Goal: Task Accomplishment & Management: Use online tool/utility

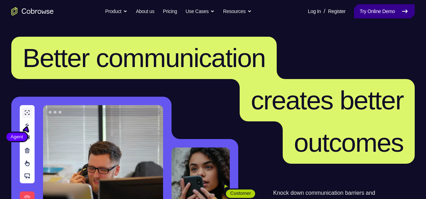
click at [365, 16] on link "Try Online Demo" at bounding box center [384, 11] width 61 height 14
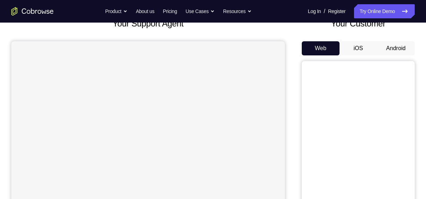
click at [393, 49] on button "Android" at bounding box center [396, 48] width 38 height 14
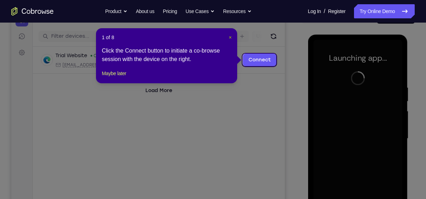
drag, startPoint x: 230, startPoint y: 37, endPoint x: 17, endPoint y: 37, distance: 213.0
click at [230, 37] on span "×" at bounding box center [230, 38] width 3 height 6
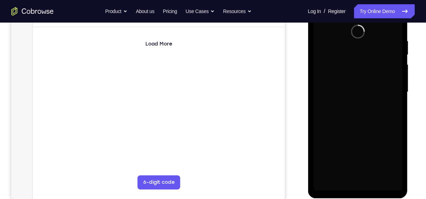
scroll to position [137, 0]
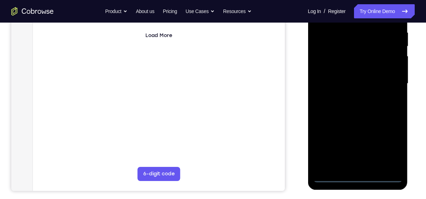
click at [357, 175] on div at bounding box center [357, 83] width 89 height 197
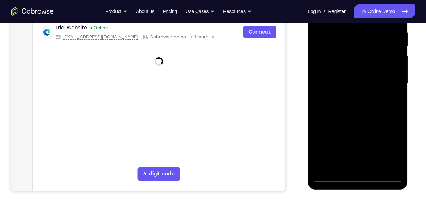
click at [383, 147] on div at bounding box center [357, 83] width 89 height 197
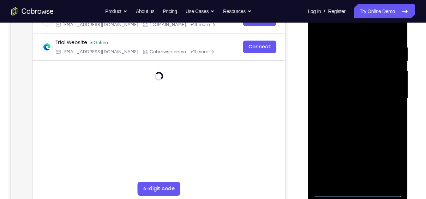
scroll to position [126, 0]
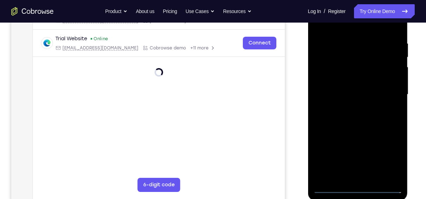
click at [389, 156] on div at bounding box center [357, 94] width 89 height 197
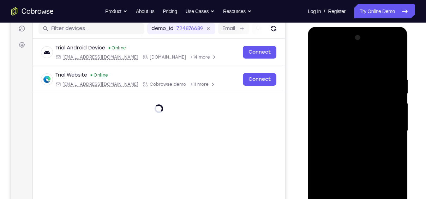
scroll to position [90, 0]
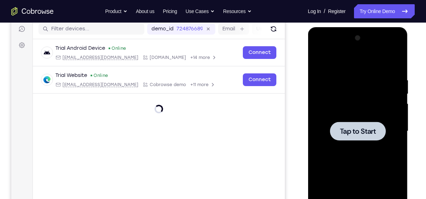
click at [363, 132] on span "Tap to Start" at bounding box center [357, 131] width 36 height 7
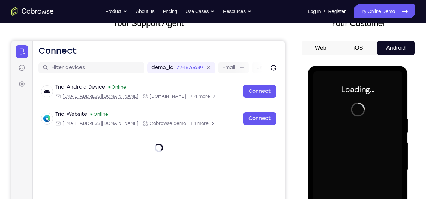
scroll to position [51, 0]
click at [362, 51] on button "iOS" at bounding box center [358, 48] width 38 height 14
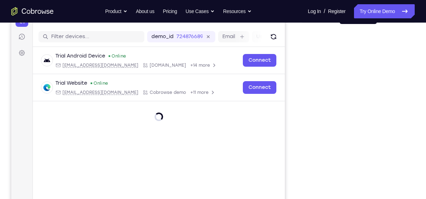
scroll to position [68, 0]
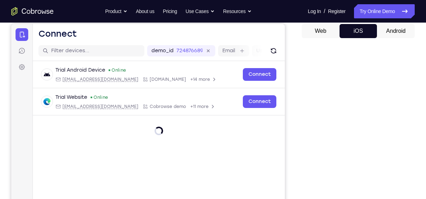
click at [383, 37] on button "Android" at bounding box center [396, 31] width 38 height 14
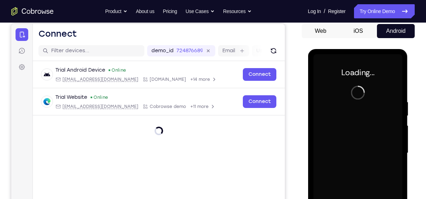
click at [364, 33] on button "iOS" at bounding box center [358, 31] width 38 height 14
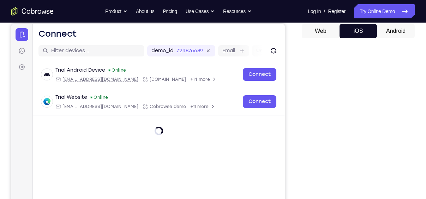
scroll to position [37, 0]
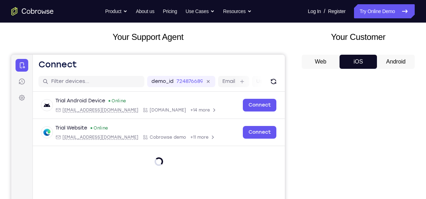
click at [385, 62] on button "Android" at bounding box center [396, 62] width 38 height 14
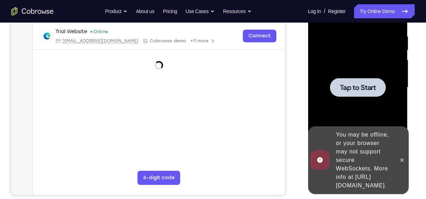
scroll to position [133, 0]
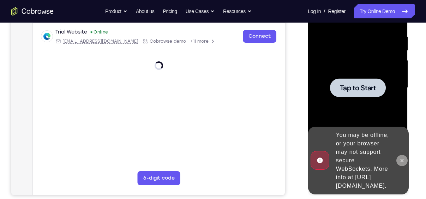
click at [400, 158] on icon at bounding box center [402, 161] width 6 height 6
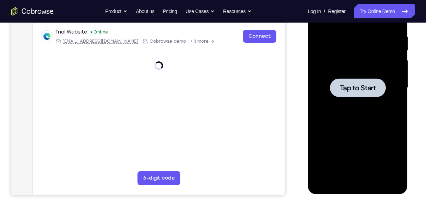
click at [349, 91] on span "Tap to Start" at bounding box center [357, 87] width 36 height 7
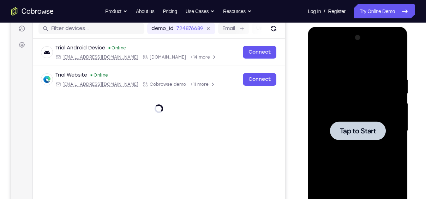
scroll to position [86, 0]
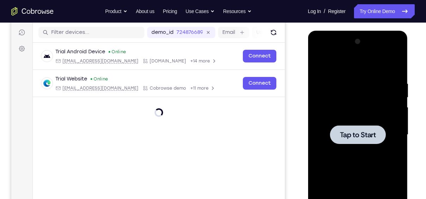
click at [359, 124] on div at bounding box center [357, 134] width 89 height 197
click at [360, 132] on span "Tap to Start" at bounding box center [357, 134] width 36 height 7
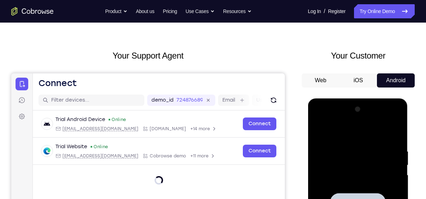
scroll to position [13, 0]
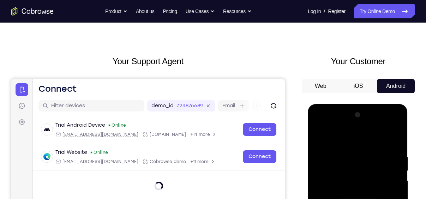
click at [366, 88] on button "iOS" at bounding box center [358, 86] width 38 height 14
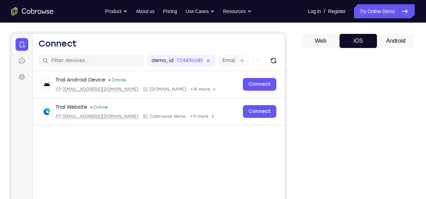
scroll to position [58, 0]
click at [390, 36] on button "Android" at bounding box center [396, 41] width 38 height 14
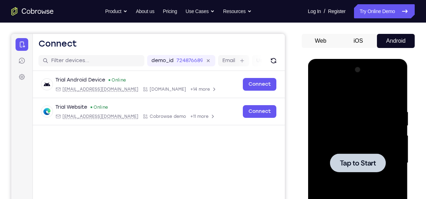
click at [360, 154] on div at bounding box center [357, 162] width 56 height 19
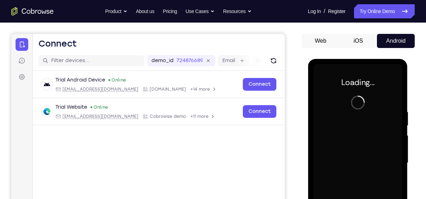
click at [362, 43] on button "iOS" at bounding box center [358, 41] width 38 height 14
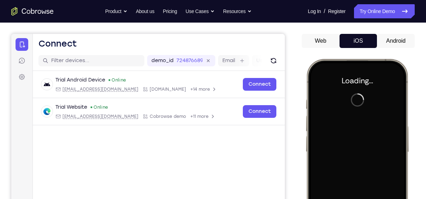
scroll to position [0, 0]
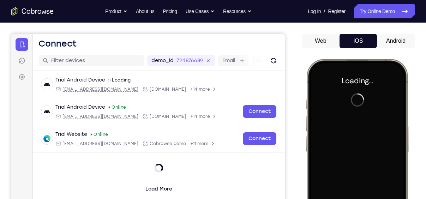
click at [389, 43] on button "Android" at bounding box center [396, 41] width 38 height 14
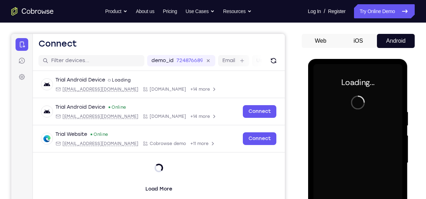
click at [371, 41] on button "iOS" at bounding box center [358, 41] width 38 height 14
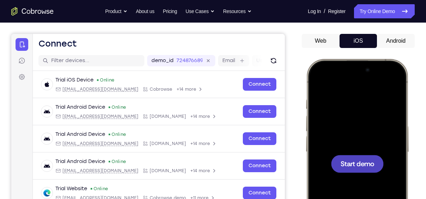
click at [38, 48] on button "Android" at bounding box center [36, 50] width 5 height 5
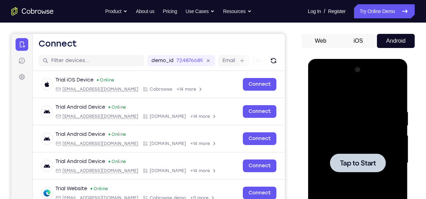
click at [41, 45] on button "iOS" at bounding box center [35, 50] width 11 height 11
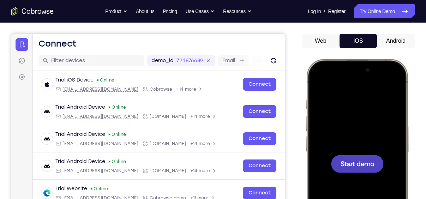
click at [364, 161] on span "Start demo" at bounding box center [357, 163] width 34 height 7
click at [359, 165] on span "Start demo" at bounding box center [357, 163] width 34 height 7
click at [265, 153] on div "Web iOS Android" at bounding box center [248, 159] width 34 height 13
click at [38, 48] on button "Android" at bounding box center [36, 50] width 5 height 5
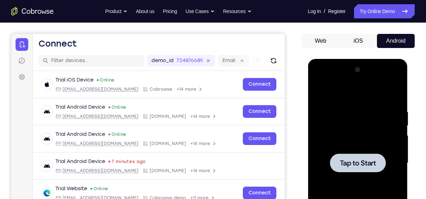
click at [362, 161] on span "Tap to Start" at bounding box center [357, 162] width 36 height 7
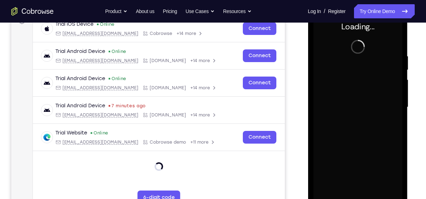
scroll to position [57, 0]
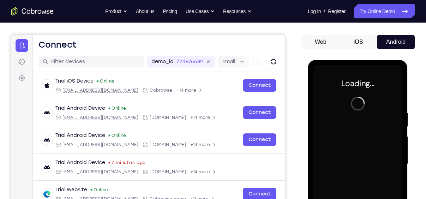
click at [265, 153] on div "Web iOS Android" at bounding box center [248, 159] width 34 height 13
click at [41, 45] on button "iOS" at bounding box center [35, 50] width 11 height 11
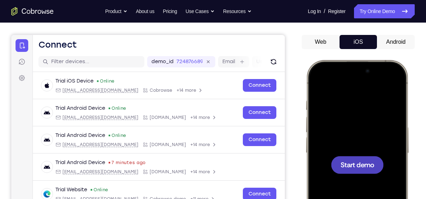
click at [349, 164] on span "Start demo" at bounding box center [357, 164] width 34 height 7
click at [273, 66] on button "Refresh" at bounding box center [273, 61] width 11 height 11
click at [38, 48] on button "Android" at bounding box center [36, 50] width 5 height 5
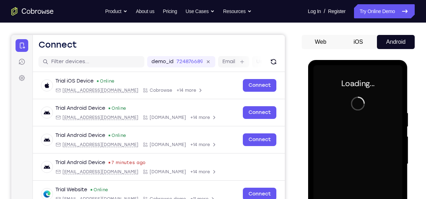
click at [41, 45] on button "iOS" at bounding box center [35, 50] width 11 height 11
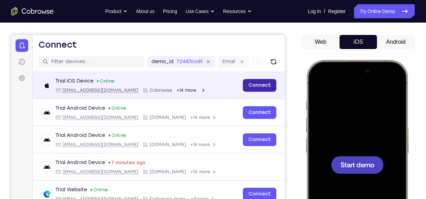
click at [260, 84] on link "Connect" at bounding box center [260, 85] width 34 height 13
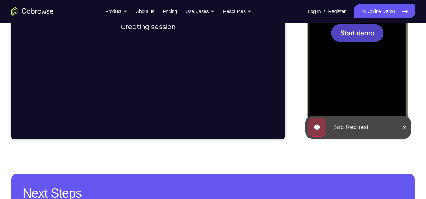
scroll to position [190, 0]
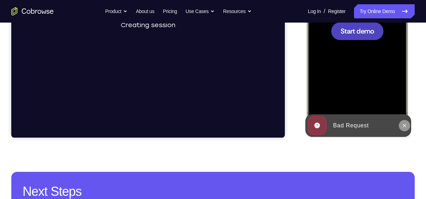
click at [402, 124] on icon at bounding box center [404, 126] width 6 height 6
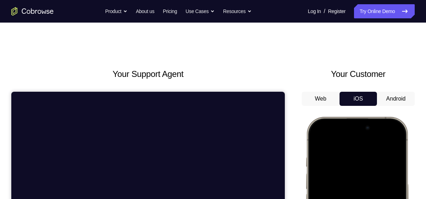
scroll to position [126, 0]
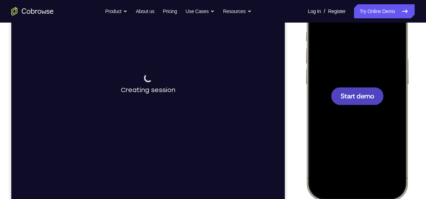
click at [352, 95] on span "Start demo" at bounding box center [357, 95] width 34 height 7
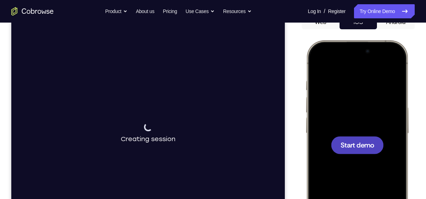
scroll to position [76, 0]
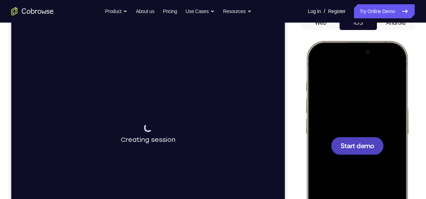
click at [356, 146] on span "Start demo" at bounding box center [357, 145] width 34 height 7
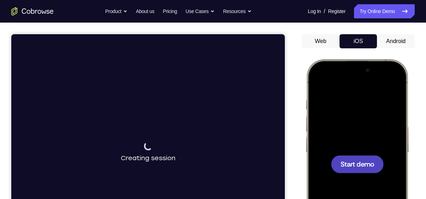
scroll to position [40, 0]
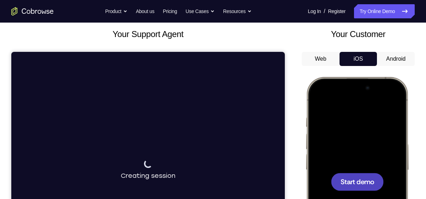
click at [394, 54] on button "Android" at bounding box center [396, 59] width 38 height 14
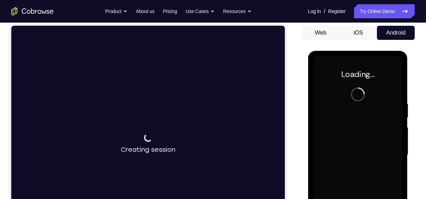
scroll to position [66, 0]
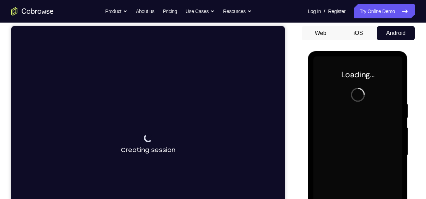
click at [353, 37] on button "iOS" at bounding box center [358, 33] width 38 height 14
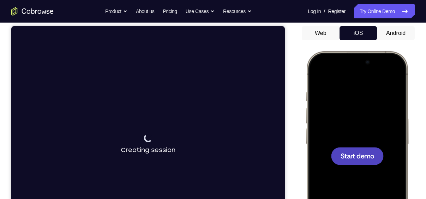
click at [353, 37] on button "iOS" at bounding box center [358, 33] width 38 height 14
click at [361, 152] on span "Start demo" at bounding box center [357, 155] width 34 height 7
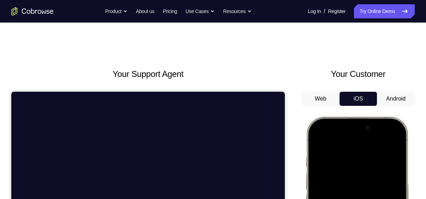
scroll to position [0, 0]
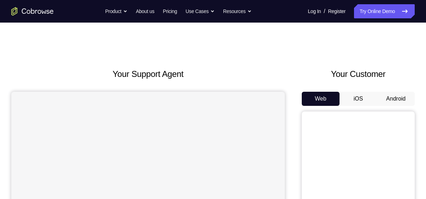
click at [360, 95] on button "iOS" at bounding box center [358, 99] width 38 height 14
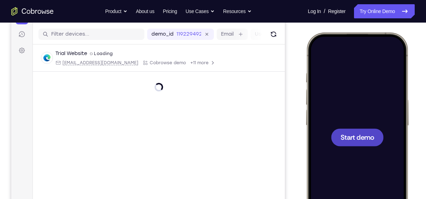
click at [359, 138] on span "Start demo" at bounding box center [357, 137] width 34 height 7
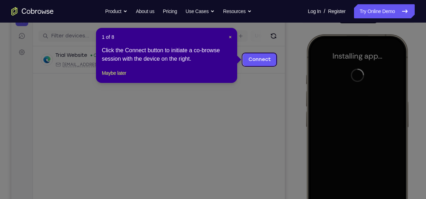
scroll to position [82, 0]
click at [230, 38] on span "×" at bounding box center [230, 38] width 3 height 6
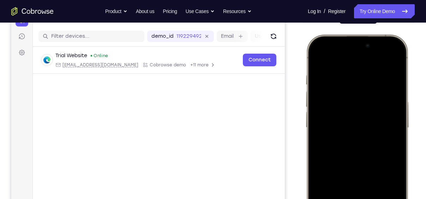
click at [379, 84] on div at bounding box center [356, 138] width 93 height 201
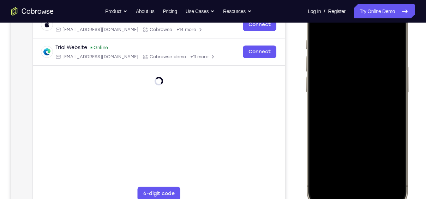
scroll to position [118, 0]
click at [348, 187] on div at bounding box center [356, 103] width 93 height 201
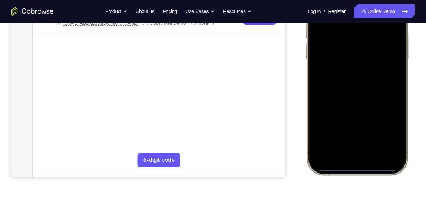
click at [364, 145] on div at bounding box center [356, 70] width 93 height 201
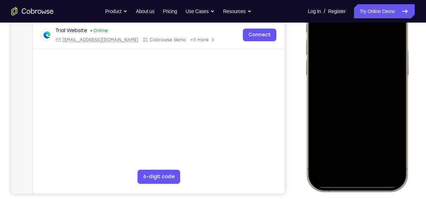
scroll to position [134, 0]
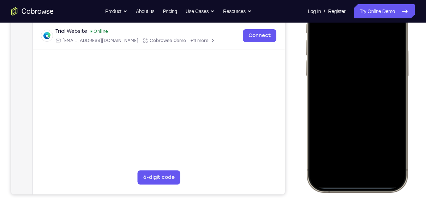
click at [347, 98] on div at bounding box center [356, 87] width 93 height 201
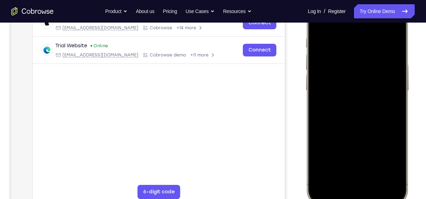
scroll to position [116, 0]
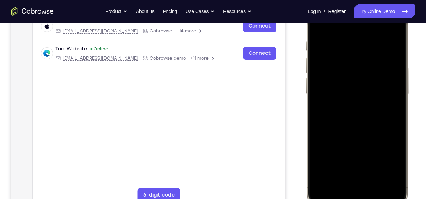
click at [362, 74] on div at bounding box center [356, 105] width 93 height 201
click at [357, 93] on div at bounding box center [356, 105] width 93 height 201
click at [358, 109] on div at bounding box center [356, 105] width 93 height 201
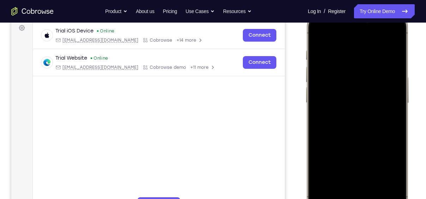
scroll to position [109, 0]
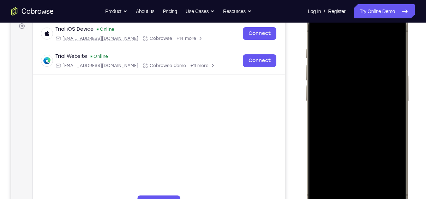
click at [373, 142] on div at bounding box center [356, 112] width 93 height 201
click at [373, 177] on div at bounding box center [356, 112] width 93 height 201
drag, startPoint x: 374, startPoint y: 157, endPoint x: 389, endPoint y: 88, distance: 69.9
click at [389, 88] on div at bounding box center [356, 112] width 93 height 201
drag, startPoint x: 379, startPoint y: 172, endPoint x: 387, endPoint y: 83, distance: 89.9
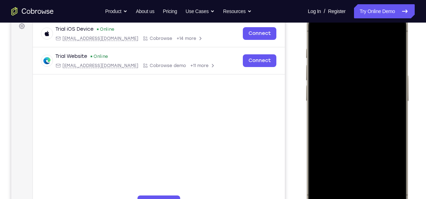
click at [387, 83] on div at bounding box center [356, 112] width 93 height 201
drag, startPoint x: 373, startPoint y: 160, endPoint x: 383, endPoint y: 91, distance: 70.1
click at [383, 91] on div at bounding box center [356, 112] width 93 height 201
drag, startPoint x: 373, startPoint y: 170, endPoint x: 376, endPoint y: 97, distance: 72.7
click at [376, 97] on div at bounding box center [356, 112] width 93 height 201
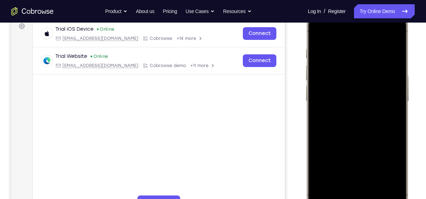
drag, startPoint x: 370, startPoint y: 164, endPoint x: 383, endPoint y: 84, distance: 81.4
click at [383, 84] on div at bounding box center [356, 112] width 93 height 201
drag, startPoint x: 371, startPoint y: 169, endPoint x: 379, endPoint y: 111, distance: 58.8
click at [379, 111] on div at bounding box center [356, 112] width 93 height 201
click at [367, 130] on div at bounding box center [356, 112] width 93 height 201
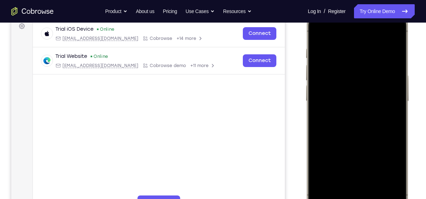
click at [349, 174] on div at bounding box center [356, 112] width 93 height 201
click at [346, 175] on div at bounding box center [356, 112] width 93 height 201
click at [316, 32] on div at bounding box center [356, 112] width 93 height 201
drag, startPoint x: 359, startPoint y: 90, endPoint x: 394, endPoint y: 217, distance: 131.6
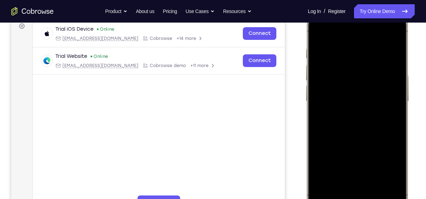
click at [394, 199] on div at bounding box center [357, 112] width 104 height 209
drag, startPoint x: 363, startPoint y: 166, endPoint x: 373, endPoint y: 101, distance: 66.3
click at [373, 101] on div at bounding box center [356, 112] width 93 height 201
drag, startPoint x: 366, startPoint y: 169, endPoint x: 381, endPoint y: 98, distance: 73.0
click at [381, 98] on div at bounding box center [356, 112] width 93 height 201
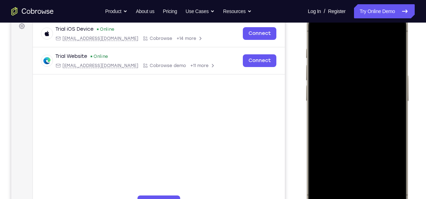
drag, startPoint x: 375, startPoint y: 162, endPoint x: 384, endPoint y: 88, distance: 74.9
click at [384, 88] on div at bounding box center [356, 112] width 93 height 201
click at [371, 92] on div at bounding box center [356, 112] width 93 height 201
click at [317, 37] on div at bounding box center [356, 112] width 93 height 201
click at [316, 31] on div at bounding box center [356, 112] width 93 height 201
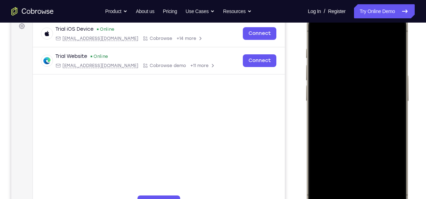
click at [352, 51] on div at bounding box center [356, 112] width 93 height 201
click at [395, 89] on div at bounding box center [356, 112] width 93 height 201
click at [392, 88] on div at bounding box center [356, 112] width 93 height 201
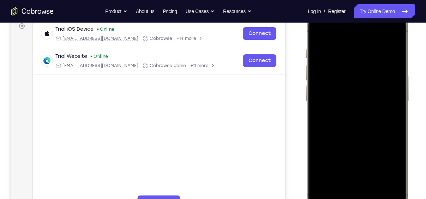
click at [392, 88] on div at bounding box center [356, 112] width 93 height 201
click at [391, 36] on div at bounding box center [356, 112] width 93 height 201
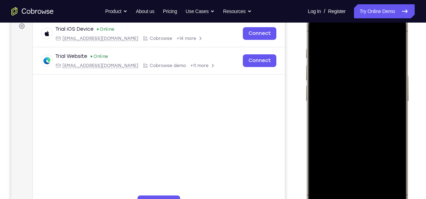
click at [376, 178] on div at bounding box center [356, 112] width 93 height 201
click at [373, 86] on div at bounding box center [356, 112] width 93 height 201
click at [359, 173] on div at bounding box center [356, 112] width 93 height 201
click at [331, 171] on div at bounding box center [356, 112] width 93 height 201
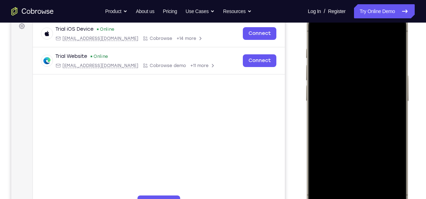
click at [390, 173] on div at bounding box center [356, 112] width 93 height 201
click at [389, 173] on div at bounding box center [356, 112] width 93 height 201
click at [361, 171] on div at bounding box center [356, 112] width 93 height 201
click at [316, 31] on div at bounding box center [356, 112] width 93 height 201
click at [319, 29] on div at bounding box center [356, 112] width 93 height 201
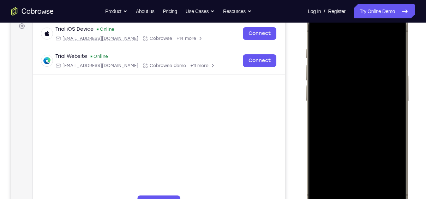
click at [390, 188] on div at bounding box center [356, 112] width 93 height 201
click at [347, 49] on div at bounding box center [356, 112] width 93 height 201
click at [396, 84] on div at bounding box center [356, 112] width 93 height 201
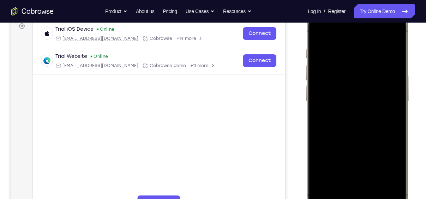
click at [396, 84] on div at bounding box center [356, 112] width 93 height 201
drag, startPoint x: 331, startPoint y: 86, endPoint x: 432, endPoint y: 84, distance: 100.9
click at [411, 84] on html "Online web based iOS Simulators and Android Emulators. Run iPhone, iPad, Mobile…" at bounding box center [358, 114] width 106 height 212
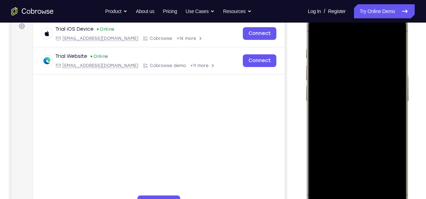
drag, startPoint x: 328, startPoint y: 84, endPoint x: 432, endPoint y: 95, distance: 104.9
click at [411, 95] on html "Online web based iOS Simulators and Android Emulators. Run iPhone, iPad, Mobile…" at bounding box center [358, 114] width 106 height 212
click at [391, 122] on div at bounding box center [356, 112] width 93 height 201
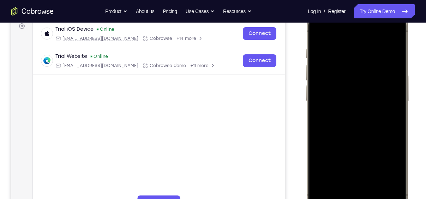
click at [389, 35] on div at bounding box center [356, 112] width 93 height 201
click at [374, 172] on div at bounding box center [356, 112] width 93 height 201
click at [374, 177] on div at bounding box center [356, 112] width 93 height 201
click at [376, 56] on div at bounding box center [356, 112] width 93 height 201
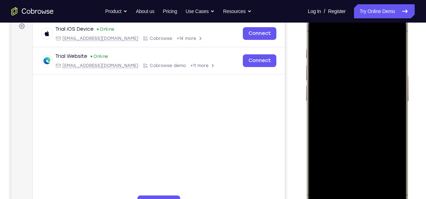
click at [385, 85] on div at bounding box center [356, 112] width 93 height 201
drag, startPoint x: 391, startPoint y: 69, endPoint x: 322, endPoint y: 70, distance: 68.8
click at [322, 70] on div at bounding box center [356, 112] width 93 height 201
drag, startPoint x: 393, startPoint y: 72, endPoint x: 333, endPoint y: 69, distance: 60.4
click at [333, 69] on div at bounding box center [356, 112] width 93 height 201
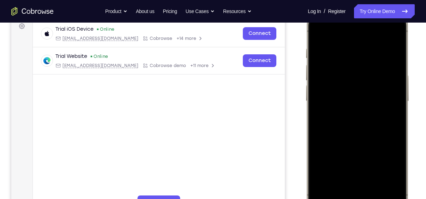
drag, startPoint x: 379, startPoint y: 71, endPoint x: 317, endPoint y: 69, distance: 61.7
click at [317, 69] on div at bounding box center [356, 112] width 93 height 201
click at [399, 66] on div at bounding box center [356, 112] width 93 height 201
click at [314, 68] on div at bounding box center [356, 112] width 93 height 201
click at [355, 66] on div at bounding box center [356, 112] width 93 height 201
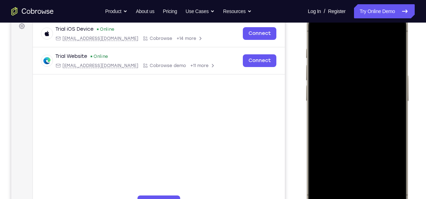
click at [395, 103] on div at bounding box center [356, 112] width 93 height 201
click at [319, 31] on div at bounding box center [356, 112] width 93 height 201
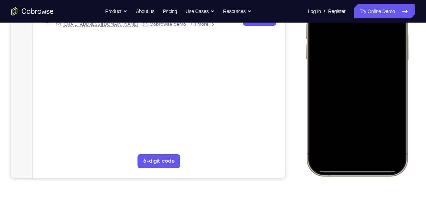
scroll to position [150, 0]
click at [390, 146] on div at bounding box center [356, 70] width 93 height 201
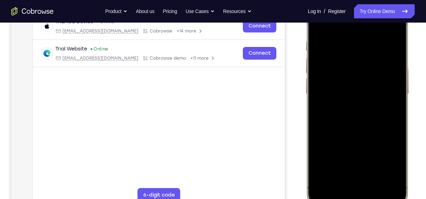
scroll to position [115, 0]
click at [349, 42] on div at bounding box center [356, 105] width 93 height 201
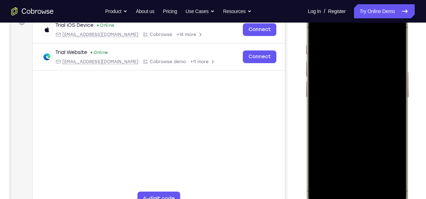
scroll to position [112, 0]
click at [395, 93] on div at bounding box center [356, 109] width 93 height 201
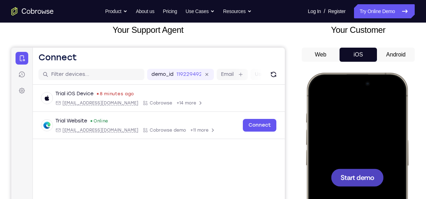
scroll to position [82, 0]
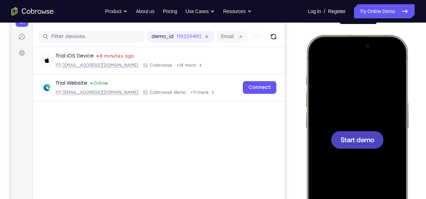
click at [367, 144] on div at bounding box center [357, 140] width 53 height 18
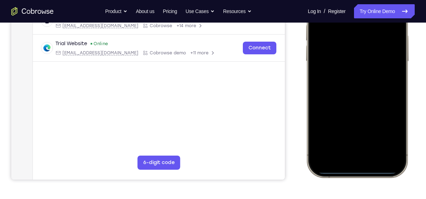
scroll to position [149, 0]
click at [344, 153] on div at bounding box center [356, 72] width 93 height 201
click at [351, 151] on div at bounding box center [356, 72] width 93 height 201
click at [345, 85] on div at bounding box center [356, 72] width 93 height 201
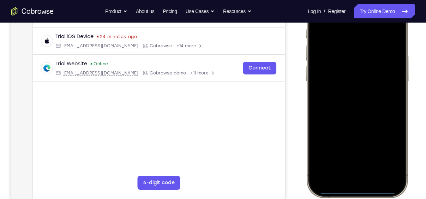
scroll to position [127, 0]
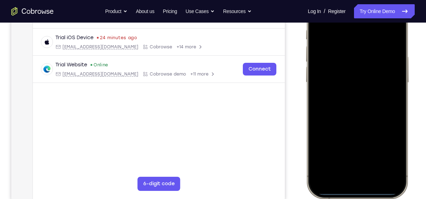
click at [366, 66] on div at bounding box center [356, 93] width 93 height 201
click at [361, 78] on div at bounding box center [356, 93] width 93 height 201
click at [365, 97] on div at bounding box center [356, 93] width 93 height 201
click at [367, 120] on div at bounding box center [356, 93] width 93 height 201
click at [367, 125] on div at bounding box center [356, 93] width 93 height 201
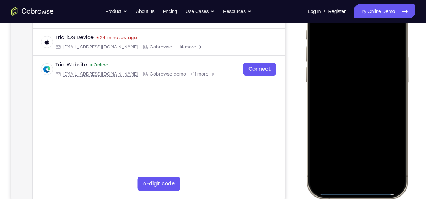
click at [375, 156] on div at bounding box center [356, 93] width 93 height 201
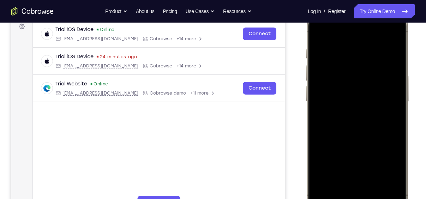
scroll to position [108, 0]
click at [318, 31] on div at bounding box center [356, 113] width 93 height 201
click at [347, 55] on div at bounding box center [356, 113] width 93 height 201
click at [385, 83] on div at bounding box center [356, 113] width 93 height 201
drag, startPoint x: 391, startPoint y: 88, endPoint x: 318, endPoint y: 86, distance: 72.3
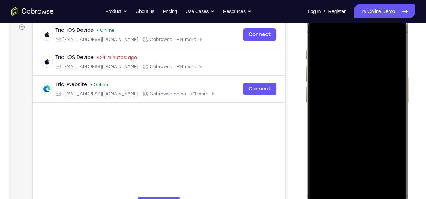
click at [318, 86] on div at bounding box center [356, 113] width 93 height 201
drag, startPoint x: 376, startPoint y: 95, endPoint x: 275, endPoint y: 80, distance: 101.5
click at [305, 80] on html "Online web based iOS Simulators and Android Emulators. Run iPhone, iPad, Mobile…" at bounding box center [358, 115] width 106 height 212
drag, startPoint x: 391, startPoint y: 86, endPoint x: 274, endPoint y: 100, distance: 117.6
click at [305, 100] on html "Online web based iOS Simulators and Android Emulators. Run iPhone, iPad, Mobile…" at bounding box center [358, 115] width 106 height 212
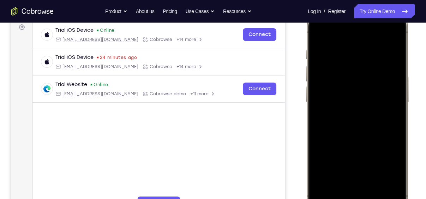
drag, startPoint x: 389, startPoint y: 105, endPoint x: 290, endPoint y: 97, distance: 99.7
click at [305, 97] on html "Online web based iOS Simulators and Android Emulators. Run iPhone, iPad, Mobile…" at bounding box center [358, 115] width 106 height 212
click at [390, 95] on div at bounding box center [356, 113] width 93 height 201
drag, startPoint x: 390, startPoint y: 95, endPoint x: 267, endPoint y: 97, distance: 122.4
click at [305, 97] on html "Online web based iOS Simulators and Android Emulators. Run iPhone, iPad, Mobile…" at bounding box center [358, 115] width 106 height 212
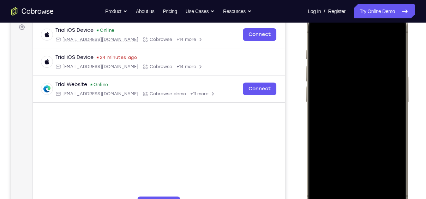
click at [388, 95] on div at bounding box center [356, 113] width 93 height 201
click at [395, 59] on div at bounding box center [356, 113] width 93 height 201
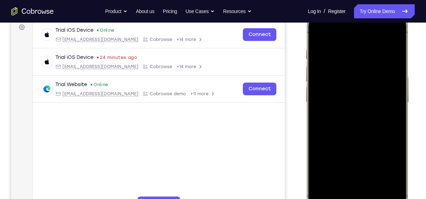
click at [390, 37] on div at bounding box center [356, 113] width 93 height 201
click at [394, 190] on div at bounding box center [356, 113] width 93 height 201
click at [347, 51] on div at bounding box center [356, 113] width 93 height 201
drag, startPoint x: 382, startPoint y: 97, endPoint x: 261, endPoint y: 82, distance: 121.1
click at [305, 82] on html "Online web based iOS Simulators and Android Emulators. Run iPhone, iPad, Mobile…" at bounding box center [358, 115] width 106 height 212
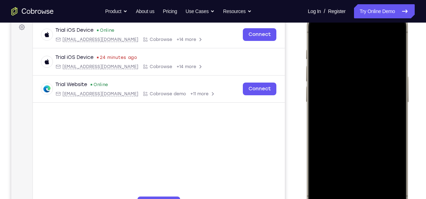
drag, startPoint x: 389, startPoint y: 114, endPoint x: 252, endPoint y: 97, distance: 137.6
click at [305, 97] on html "Online web based iOS Simulators and Android Emulators. Run iPhone, iPad, Mobile…" at bounding box center [358, 115] width 106 height 212
drag, startPoint x: 388, startPoint y: 115, endPoint x: 257, endPoint y: 92, distance: 133.2
click at [305, 92] on html "Online web based iOS Simulators and Android Emulators. Run iPhone, iPad, Mobile…" at bounding box center [358, 115] width 106 height 212
click at [391, 109] on div at bounding box center [356, 113] width 93 height 201
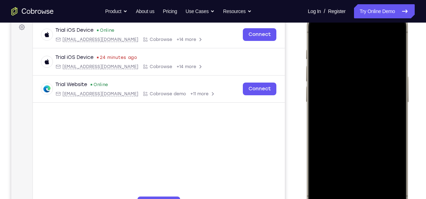
click at [391, 109] on div at bounding box center [356, 113] width 93 height 201
drag, startPoint x: 386, startPoint y: 109, endPoint x: 262, endPoint y: 128, distance: 126.0
click at [305, 128] on html "Online web based iOS Simulators and Android Emulators. Run iPhone, iPad, Mobile…" at bounding box center [358, 115] width 106 height 212
drag, startPoint x: 384, startPoint y: 132, endPoint x: 284, endPoint y: 132, distance: 100.5
click at [305, 132] on html "Online web based iOS Simulators and Android Emulators. Run iPhone, iPad, Mobile…" at bounding box center [358, 115] width 106 height 212
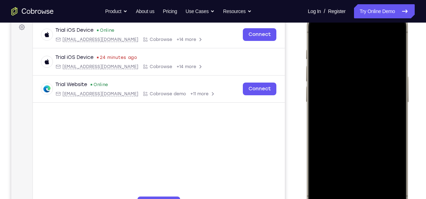
click at [385, 139] on div at bounding box center [356, 113] width 93 height 201
drag, startPoint x: 383, startPoint y: 80, endPoint x: 196, endPoint y: 72, distance: 187.1
click at [305, 72] on html "Online web based iOS Simulators and Android Emulators. Run iPhone, iPad, Mobile…" at bounding box center [358, 115] width 106 height 212
click at [392, 117] on div at bounding box center [356, 113] width 93 height 201
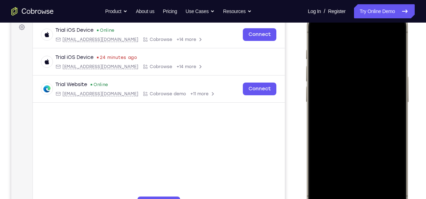
drag, startPoint x: 392, startPoint y: 116, endPoint x: 233, endPoint y: 92, distance: 160.3
click at [305, 92] on html "Online web based iOS Simulators and Android Emulators. Run iPhone, iPad, Mobile…" at bounding box center [358, 115] width 106 height 212
click at [395, 127] on div at bounding box center [356, 113] width 93 height 201
drag, startPoint x: 395, startPoint y: 127, endPoint x: 251, endPoint y: 87, distance: 149.1
click at [305, 87] on html "Online web based iOS Simulators and Android Emulators. Run iPhone, iPad, Mobile…" at bounding box center [358, 115] width 106 height 212
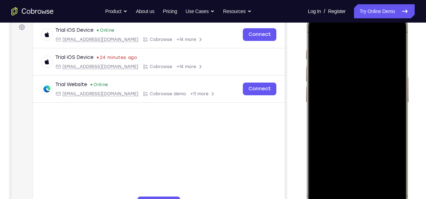
drag, startPoint x: 386, startPoint y: 139, endPoint x: 237, endPoint y: 101, distance: 154.1
click at [305, 101] on html "Online web based iOS Simulators and Android Emulators. Run iPhone, iPad, Mobile…" at bounding box center [358, 115] width 106 height 212
drag, startPoint x: 380, startPoint y: 99, endPoint x: 217, endPoint y: 77, distance: 164.7
click at [305, 77] on html "Online web based iOS Simulators and Android Emulators. Run iPhone, iPad, Mobile…" at bounding box center [358, 115] width 106 height 212
click at [384, 108] on div at bounding box center [356, 113] width 93 height 201
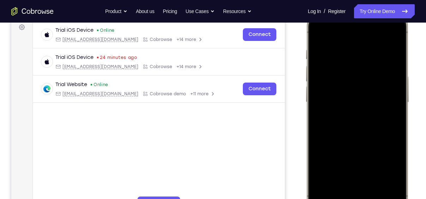
click at [389, 148] on div at bounding box center [356, 113] width 93 height 201
drag, startPoint x: 385, startPoint y: 141, endPoint x: 289, endPoint y: 141, distance: 96.3
click at [305, 141] on html "Online web based iOS Simulators and Android Emulators. Run iPhone, iPad, Mobile…" at bounding box center [358, 115] width 106 height 212
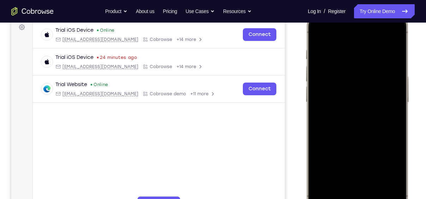
drag, startPoint x: 386, startPoint y: 127, endPoint x: 165, endPoint y: 127, distance: 220.8
click at [305, 127] on html "Online web based iOS Simulators and Android Emulators. Run iPhone, iPad, Mobile…" at bounding box center [358, 115] width 106 height 212
drag, startPoint x: 322, startPoint y: 123, endPoint x: 432, endPoint y: 102, distance: 112.4
click at [411, 102] on html "Online web based iOS Simulators and Android Emulators. Run iPhone, iPad, Mobile…" at bounding box center [358, 115] width 106 height 212
click at [380, 113] on div at bounding box center [356, 113] width 93 height 201
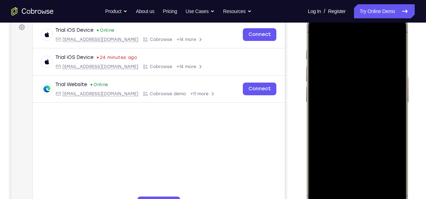
click at [325, 35] on div at bounding box center [356, 113] width 93 height 201
click at [324, 173] on div at bounding box center [356, 113] width 93 height 201
click at [393, 191] on div at bounding box center [356, 113] width 93 height 201
click at [374, 177] on div at bounding box center [356, 113] width 93 height 201
click at [368, 87] on div at bounding box center [356, 113] width 93 height 201
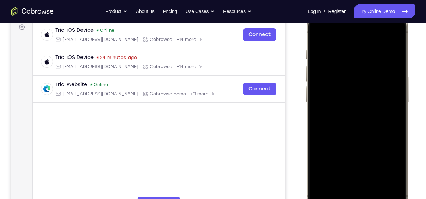
click at [354, 176] on div at bounding box center [356, 113] width 93 height 201
click at [357, 174] on div at bounding box center [356, 113] width 93 height 201
click at [391, 173] on div at bounding box center [356, 113] width 93 height 201
click at [318, 35] on div at bounding box center [356, 113] width 93 height 201
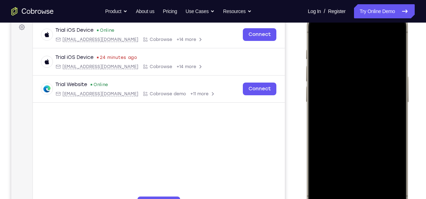
click at [349, 51] on div at bounding box center [356, 113] width 93 height 201
click at [392, 69] on div at bounding box center [356, 113] width 93 height 201
click at [392, 36] on div at bounding box center [356, 113] width 93 height 201
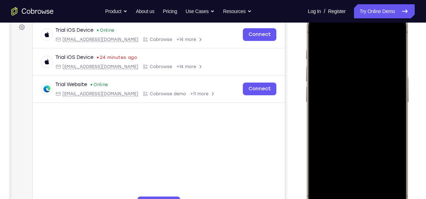
click at [393, 190] on div at bounding box center [356, 113] width 93 height 201
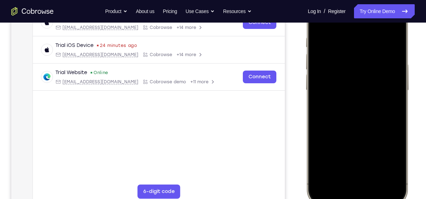
scroll to position [118, 0]
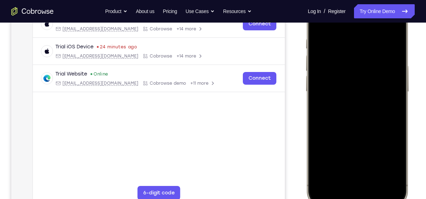
click at [374, 165] on div at bounding box center [356, 102] width 93 height 201
click at [369, 80] on div at bounding box center [356, 102] width 93 height 201
click at [344, 140] on div at bounding box center [356, 102] width 93 height 201
click at [354, 137] on div at bounding box center [356, 102] width 93 height 201
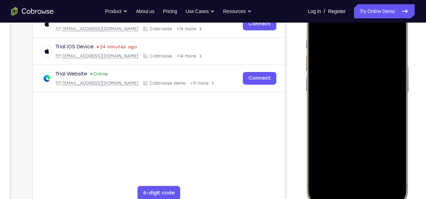
click at [356, 122] on div at bounding box center [356, 102] width 93 height 201
click at [340, 68] on div at bounding box center [356, 102] width 93 height 201
click at [351, 165] on div at bounding box center [356, 102] width 93 height 201
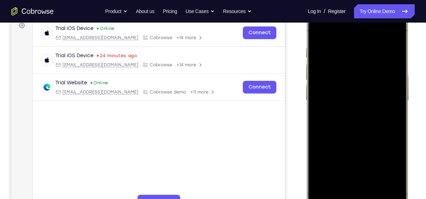
scroll to position [109, 0]
click at [318, 36] on div at bounding box center [356, 112] width 93 height 201
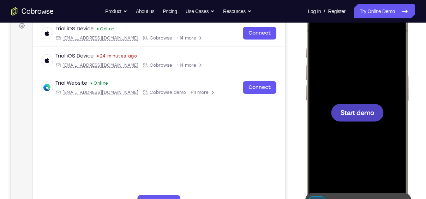
click at [356, 102] on div at bounding box center [356, 112] width 93 height 201
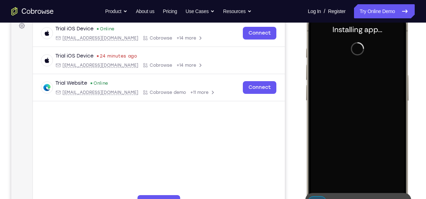
scroll to position [152, 0]
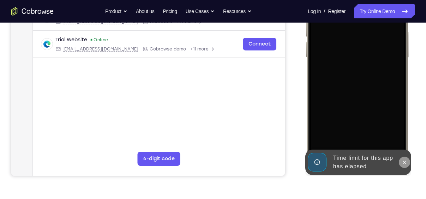
click at [403, 160] on icon at bounding box center [404, 162] width 6 height 6
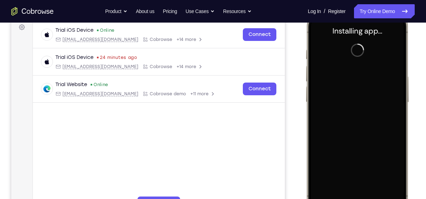
scroll to position [107, 0]
click at [381, 109] on div at bounding box center [356, 113] width 93 height 201
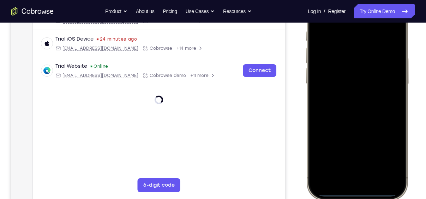
scroll to position [127, 0]
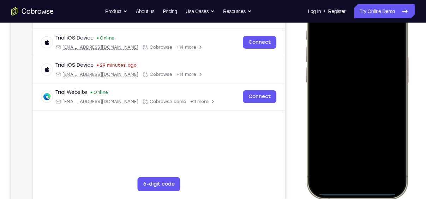
click at [352, 181] on div at bounding box center [356, 94] width 93 height 201
click at [366, 168] on div at bounding box center [356, 94] width 93 height 201
click at [347, 82] on div at bounding box center [356, 94] width 93 height 201
click at [349, 105] on div at bounding box center [356, 94] width 93 height 201
click at [368, 66] on div at bounding box center [356, 94] width 93 height 201
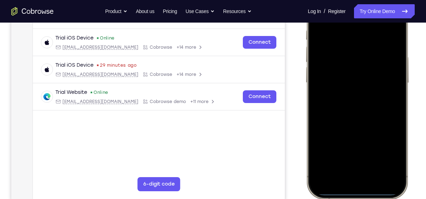
click at [357, 80] on div at bounding box center [356, 94] width 93 height 201
click at [356, 96] on div at bounding box center [356, 94] width 93 height 201
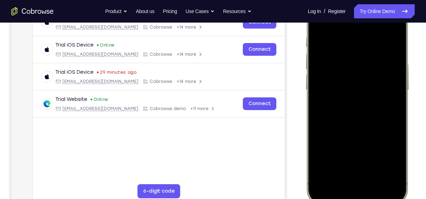
scroll to position [120, 0]
click at [358, 132] on div at bounding box center [356, 101] width 93 height 201
click at [375, 166] on div at bounding box center [356, 101] width 93 height 201
click at [369, 81] on div at bounding box center [356, 101] width 93 height 201
click at [352, 163] on div at bounding box center [356, 101] width 93 height 201
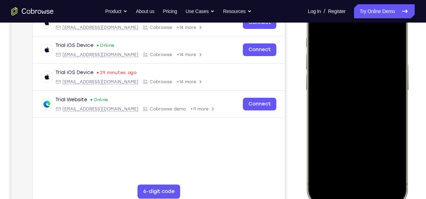
click at [374, 165] on div at bounding box center [356, 101] width 93 height 201
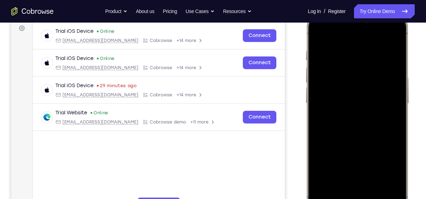
scroll to position [105, 0]
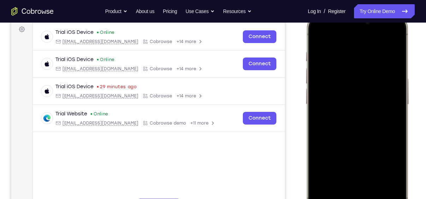
click at [321, 35] on div at bounding box center [356, 115] width 93 height 201
drag, startPoint x: 366, startPoint y: 167, endPoint x: 369, endPoint y: 118, distance: 48.4
click at [369, 118] on div at bounding box center [356, 115] width 93 height 201
drag, startPoint x: 369, startPoint y: 170, endPoint x: 373, endPoint y: 89, distance: 81.9
click at [373, 89] on div at bounding box center [356, 115] width 93 height 201
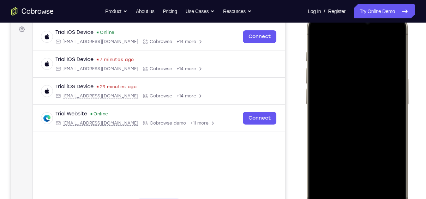
drag, startPoint x: 370, startPoint y: 172, endPoint x: 374, endPoint y: 95, distance: 78.0
click at [374, 95] on div at bounding box center [356, 115] width 93 height 201
drag, startPoint x: 369, startPoint y: 168, endPoint x: 376, endPoint y: 96, distance: 72.3
click at [376, 96] on div at bounding box center [356, 115] width 93 height 201
drag, startPoint x: 373, startPoint y: 163, endPoint x: 376, endPoint y: 89, distance: 73.7
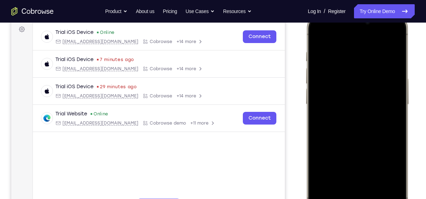
click at [376, 89] on div at bounding box center [356, 115] width 93 height 201
drag, startPoint x: 374, startPoint y: 157, endPoint x: 382, endPoint y: 89, distance: 68.1
click at [382, 89] on div at bounding box center [356, 115] width 93 height 201
drag, startPoint x: 371, startPoint y: 162, endPoint x: 381, endPoint y: 111, distance: 52.1
click at [381, 111] on div at bounding box center [356, 115] width 93 height 201
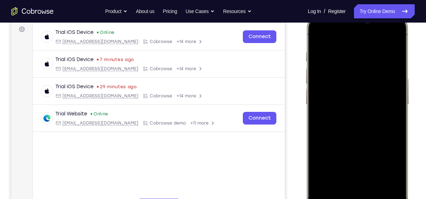
click at [345, 128] on div at bounding box center [356, 115] width 93 height 201
click at [317, 38] on div at bounding box center [356, 115] width 93 height 201
drag, startPoint x: 358, startPoint y: 164, endPoint x: 362, endPoint y: 87, distance: 77.4
click at [362, 87] on div at bounding box center [356, 115] width 93 height 201
drag, startPoint x: 368, startPoint y: 171, endPoint x: 372, endPoint y: 91, distance: 80.1
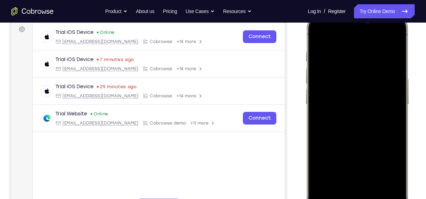
click at [372, 91] on div at bounding box center [356, 115] width 93 height 201
drag, startPoint x: 366, startPoint y: 180, endPoint x: 376, endPoint y: 108, distance: 72.6
click at [376, 108] on div at bounding box center [356, 115] width 93 height 201
drag, startPoint x: 366, startPoint y: 168, endPoint x: 376, endPoint y: 75, distance: 92.9
click at [376, 75] on div at bounding box center [356, 115] width 93 height 201
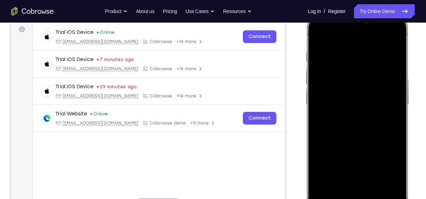
drag, startPoint x: 376, startPoint y: 171, endPoint x: 384, endPoint y: 86, distance: 85.4
click at [384, 86] on div at bounding box center [356, 115] width 93 height 201
drag, startPoint x: 372, startPoint y: 170, endPoint x: 382, endPoint y: 101, distance: 70.1
click at [382, 101] on div at bounding box center [356, 115] width 93 height 201
drag, startPoint x: 384, startPoint y: 94, endPoint x: 352, endPoint y: 217, distance: 126.9
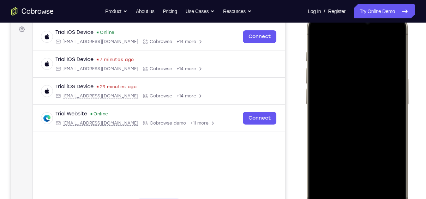
click at [352, 199] on div at bounding box center [357, 115] width 104 height 209
drag, startPoint x: 351, startPoint y: 113, endPoint x: 350, endPoint y: 217, distance: 104.4
click at [350, 199] on div at bounding box center [357, 115] width 104 height 209
drag, startPoint x: 361, startPoint y: 113, endPoint x: 374, endPoint y: 217, distance: 104.5
click at [374, 199] on div at bounding box center [357, 115] width 104 height 209
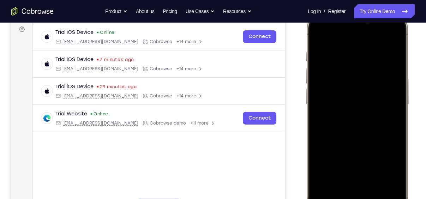
click at [391, 193] on div at bounding box center [356, 115] width 93 height 201
click at [394, 193] on div at bounding box center [356, 115] width 93 height 201
click at [321, 33] on div at bounding box center [356, 115] width 93 height 201
click at [393, 191] on div at bounding box center [356, 115] width 93 height 201
click at [342, 53] on div at bounding box center [356, 115] width 93 height 201
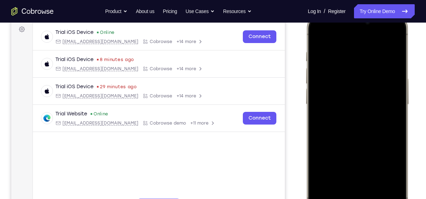
drag, startPoint x: 383, startPoint y: 115, endPoint x: 223, endPoint y: 90, distance: 162.1
click at [305, 90] on html "Online web based iOS Simulators and Android Emulators. Run iPhone, iPad, Mobile…" at bounding box center [358, 117] width 106 height 212
click at [388, 40] on div at bounding box center [356, 115] width 93 height 201
click at [393, 191] on div at bounding box center [356, 115] width 93 height 201
drag, startPoint x: 383, startPoint y: 141, endPoint x: 381, endPoint y: 91, distance: 49.4
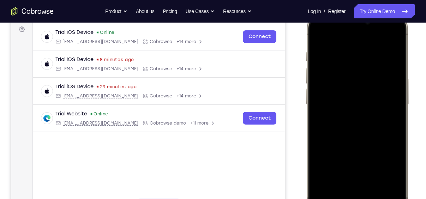
click at [381, 91] on div at bounding box center [356, 115] width 93 height 201
click at [396, 100] on div at bounding box center [356, 115] width 93 height 201
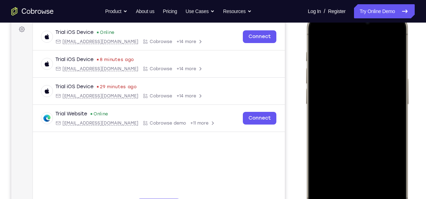
click at [396, 100] on div at bounding box center [356, 115] width 93 height 201
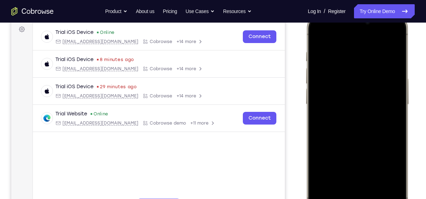
drag, startPoint x: 382, startPoint y: 141, endPoint x: 377, endPoint y: 133, distance: 9.3
click at [377, 133] on div at bounding box center [356, 115] width 93 height 201
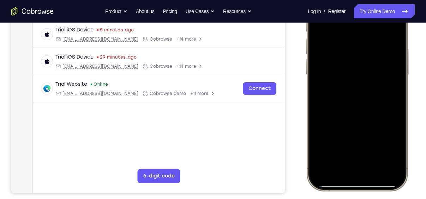
click at [379, 168] on div at bounding box center [356, 86] width 93 height 201
drag, startPoint x: 372, startPoint y: 90, endPoint x: 377, endPoint y: 144, distance: 53.5
click at [377, 144] on div at bounding box center [356, 86] width 93 height 201
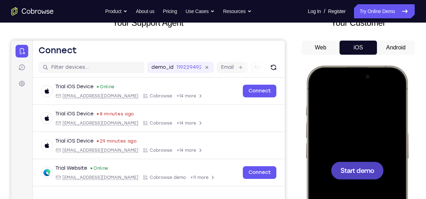
scroll to position [38, 0]
